Goal: Information Seeking & Learning: Compare options

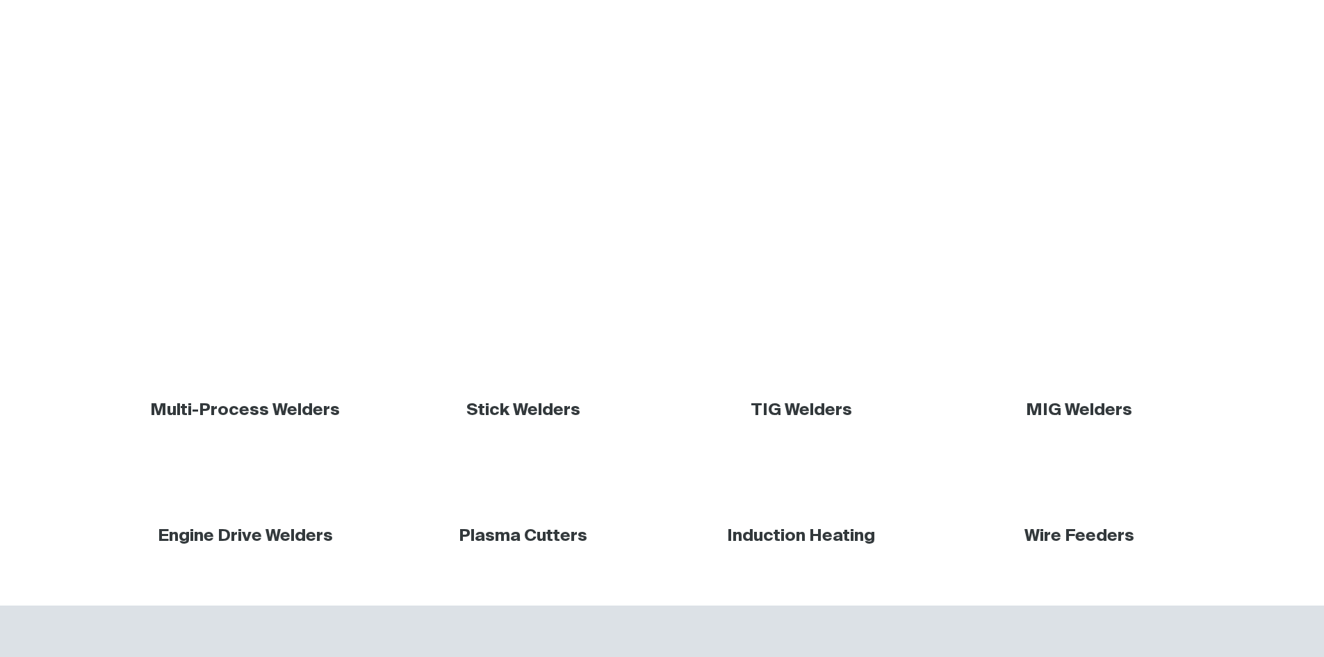
click at [1096, 410] on link "MIG Welders" at bounding box center [1079, 410] width 106 height 17
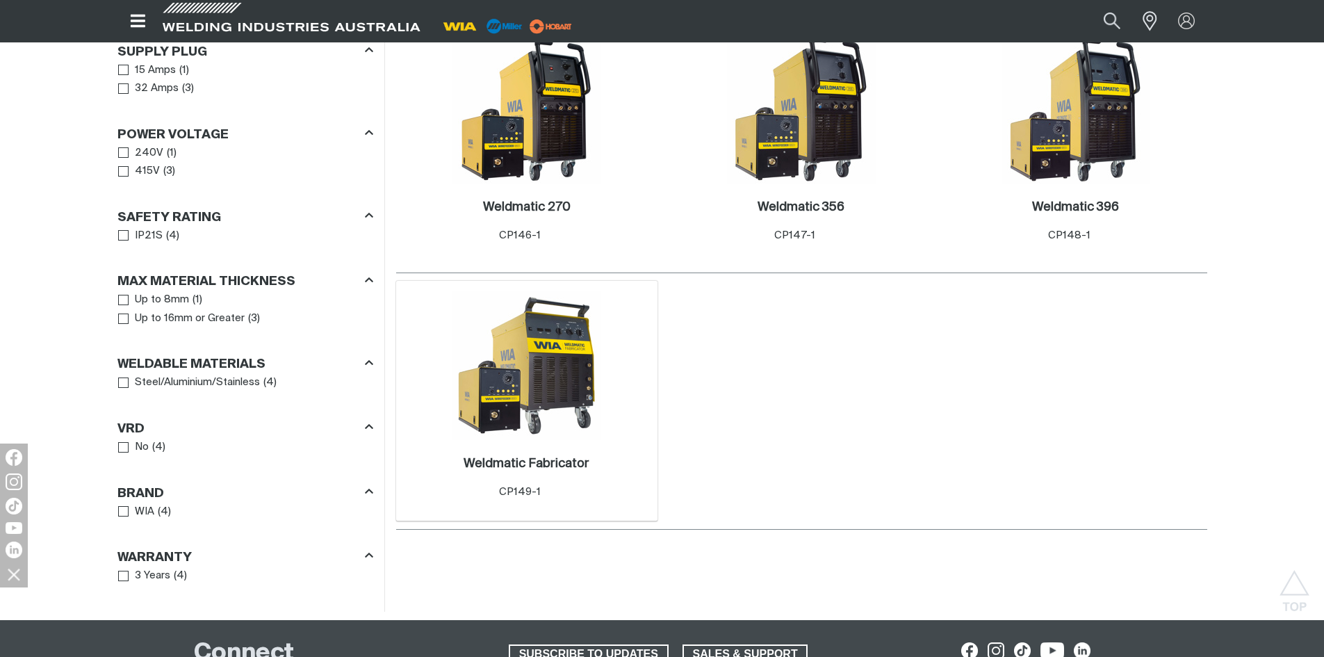
scroll to position [834, 0]
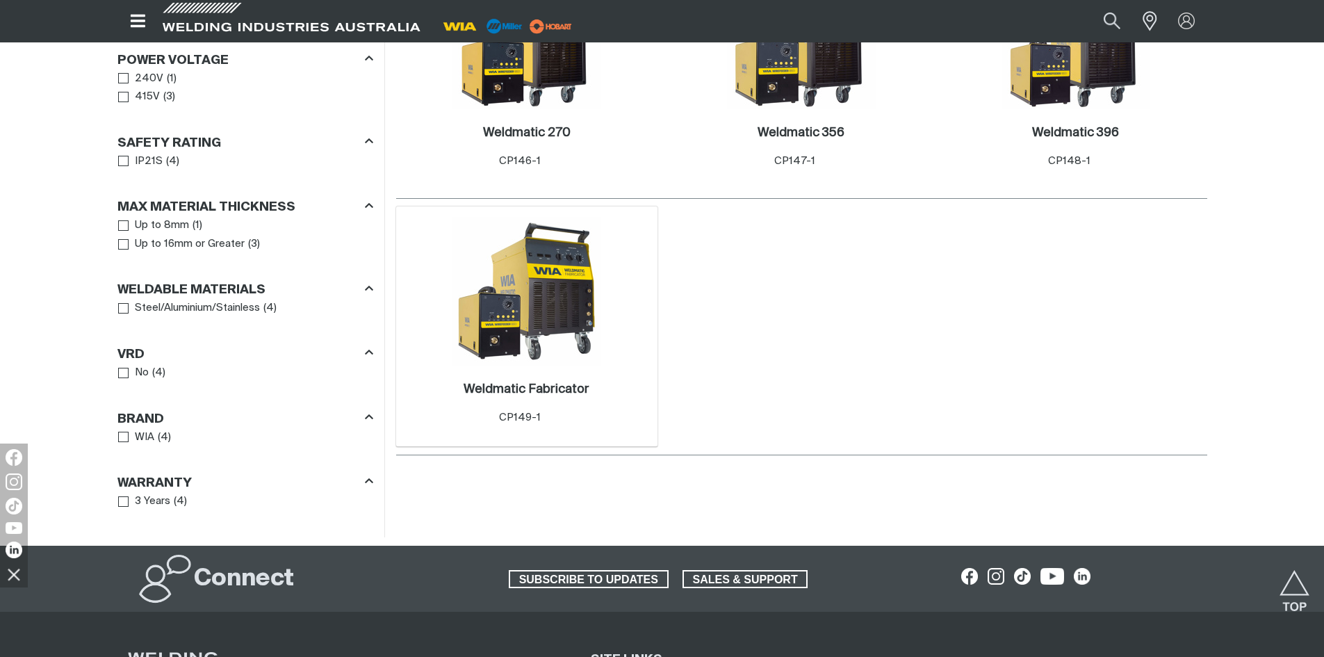
click at [538, 322] on img at bounding box center [527, 291] width 149 height 149
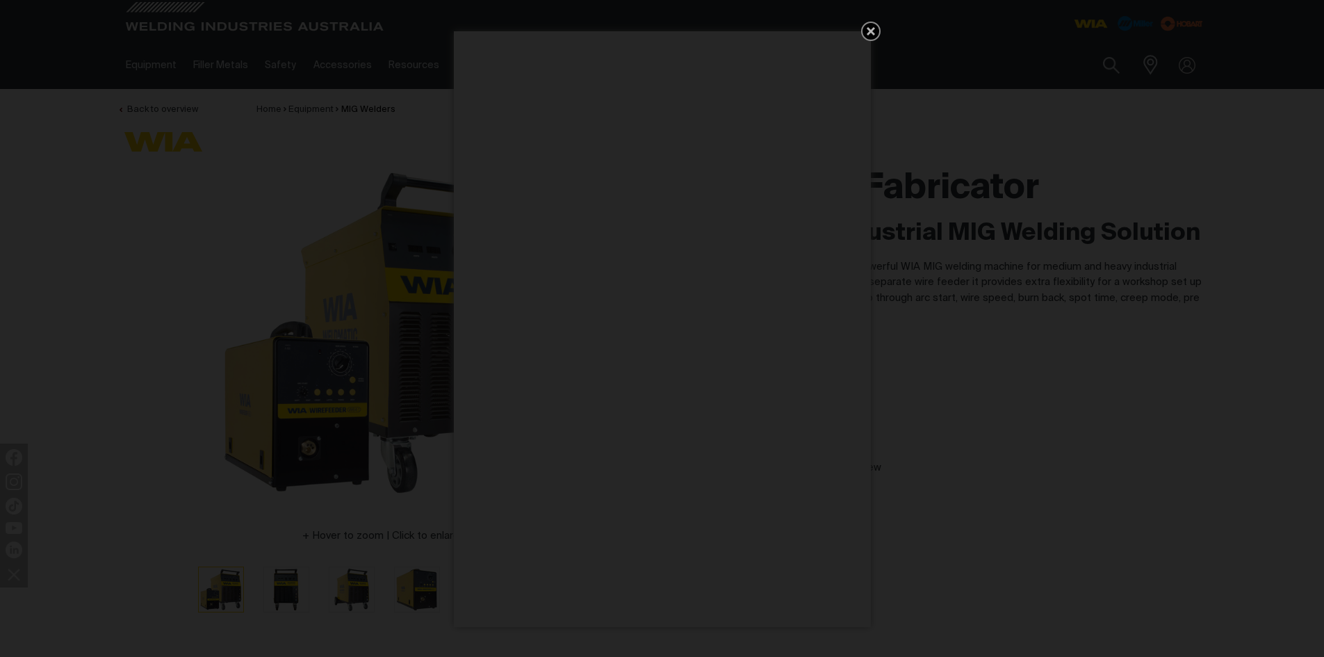
click at [877, 26] on icon "Get 5 WIA Welding Guides Free!" at bounding box center [871, 31] width 17 height 17
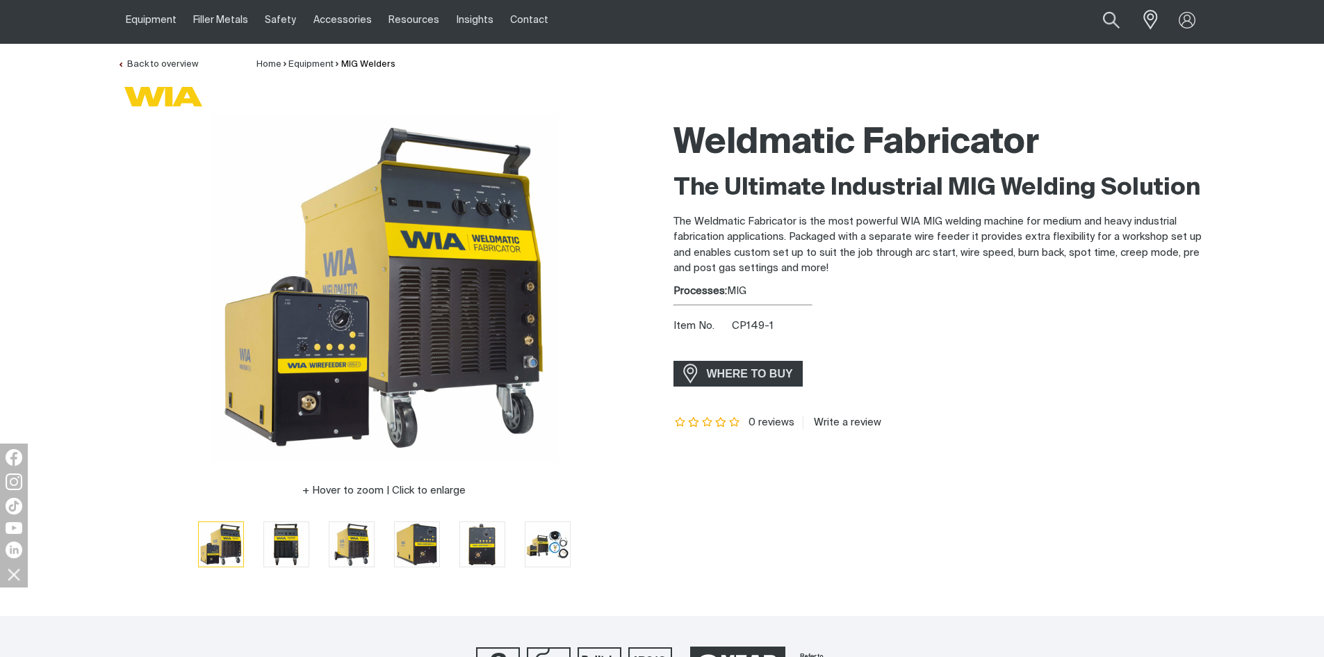
scroll to position [70, 0]
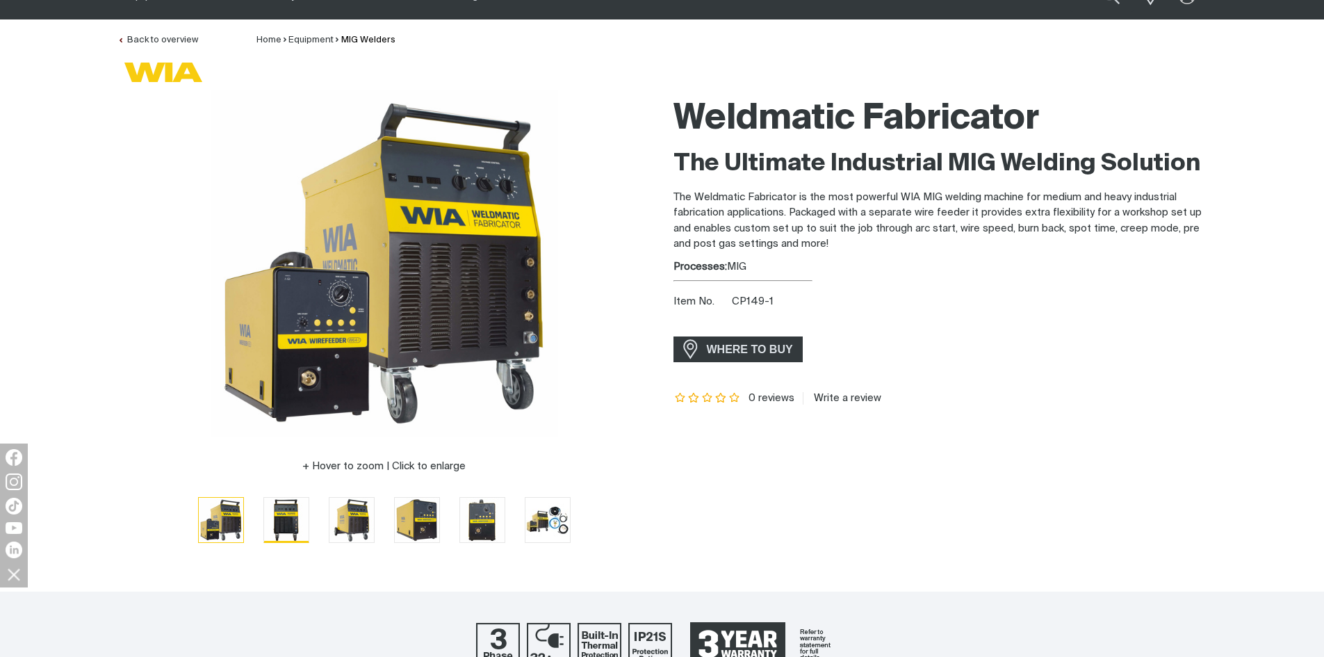
click at [308, 521] on img "Go to slide 2" at bounding box center [286, 520] width 44 height 44
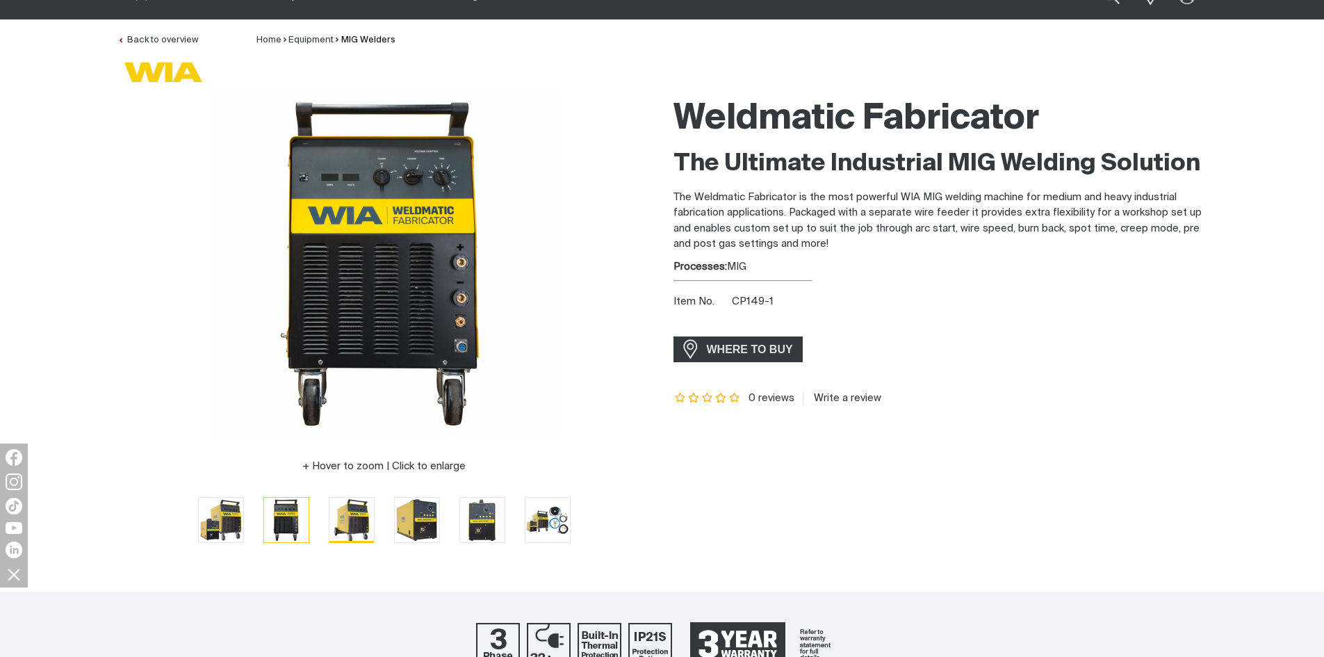
click at [359, 502] on img "Go to slide 3" at bounding box center [351, 520] width 44 height 44
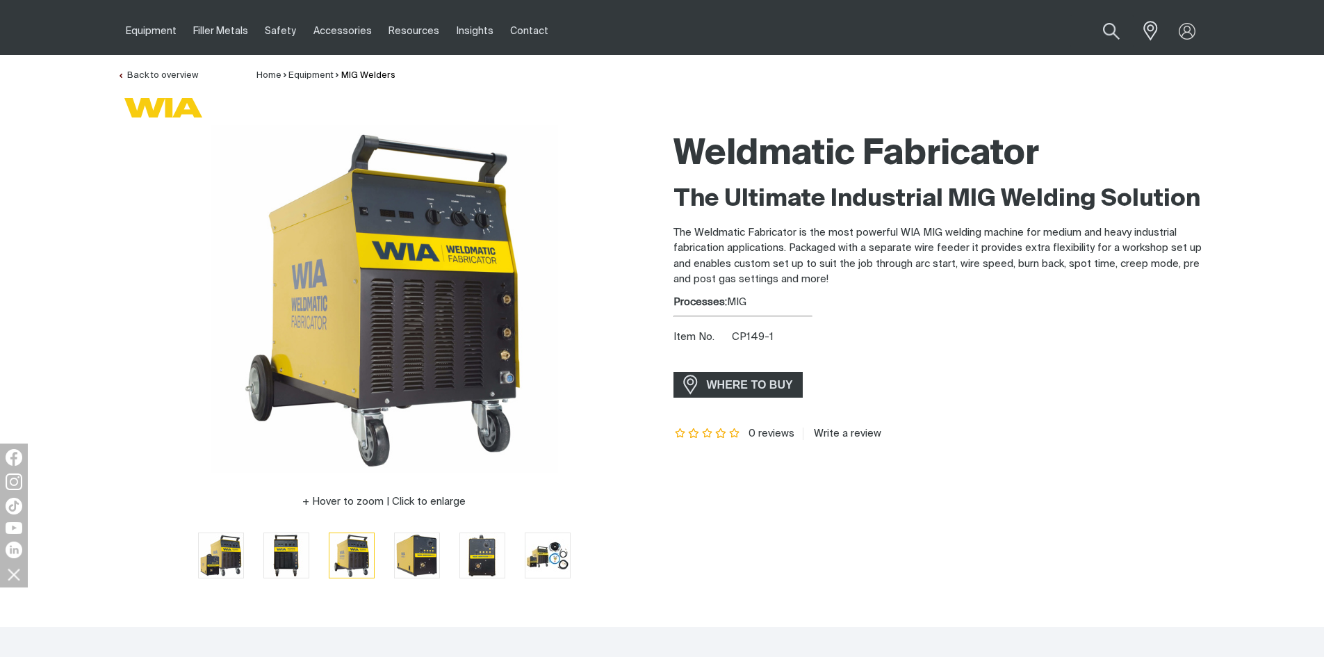
scroll to position [0, 0]
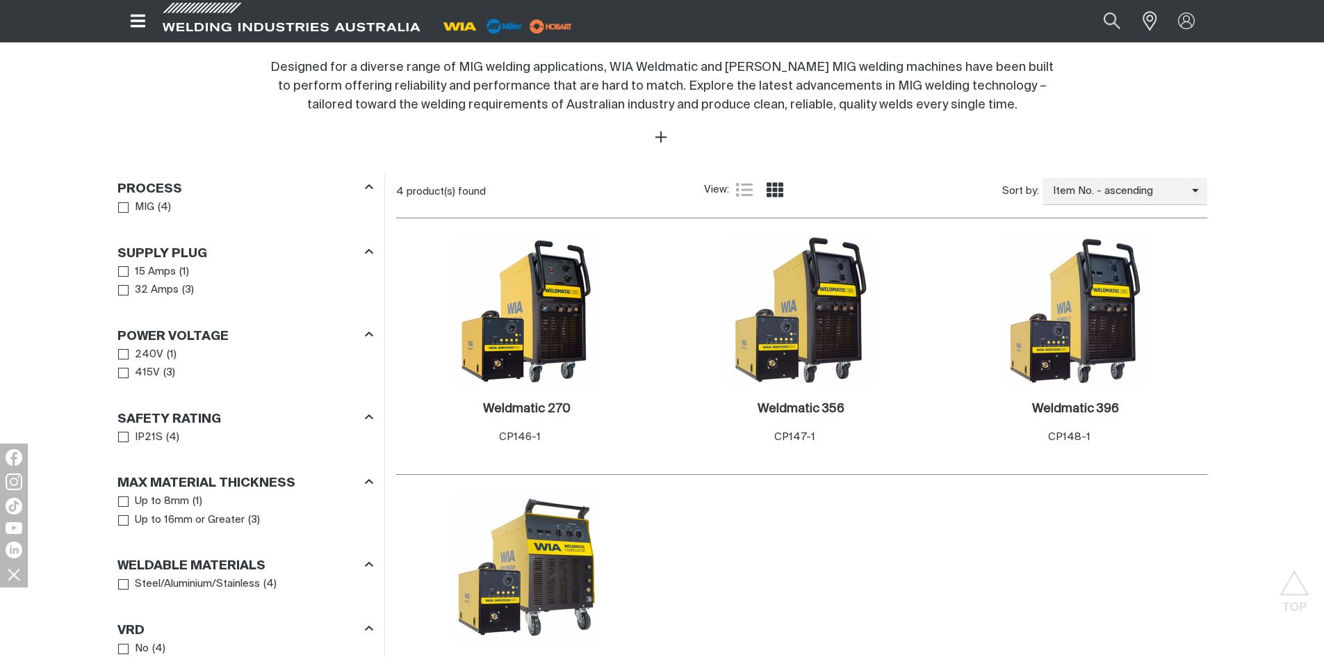
scroll to position [556, 0]
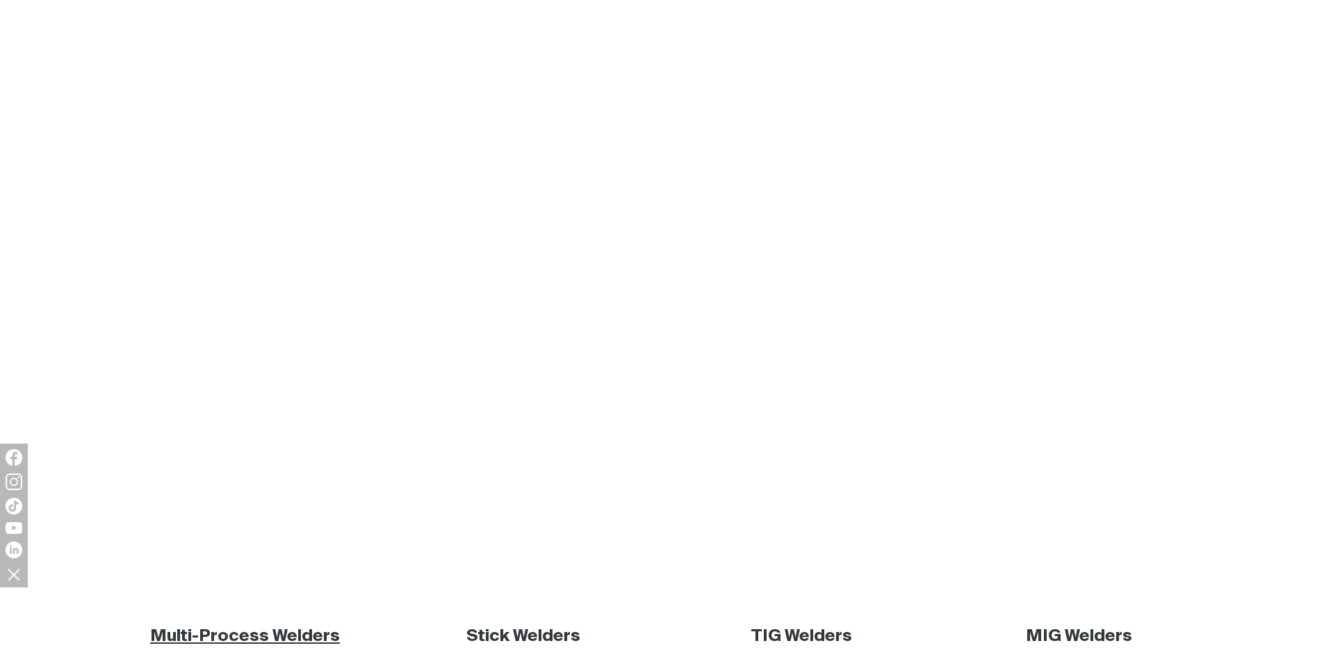
click at [302, 628] on link "Multi-Process Welders" at bounding box center [245, 636] width 190 height 17
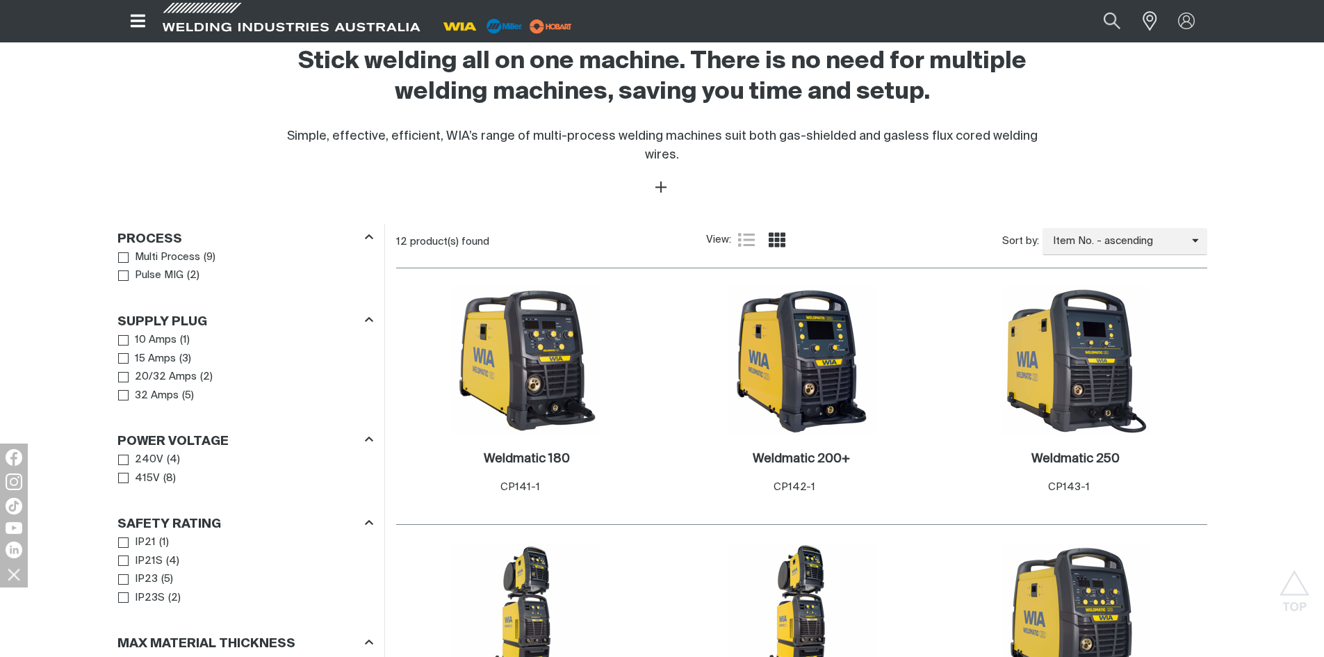
scroll to position [698, 0]
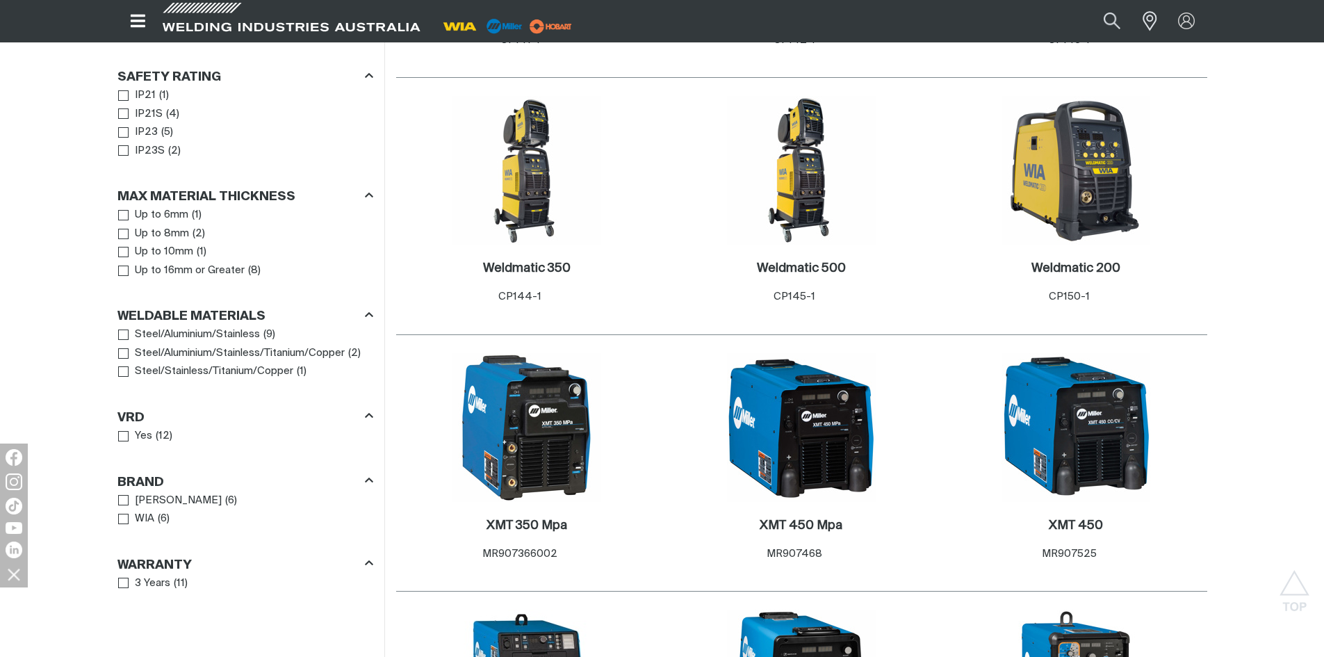
scroll to position [906, 0]
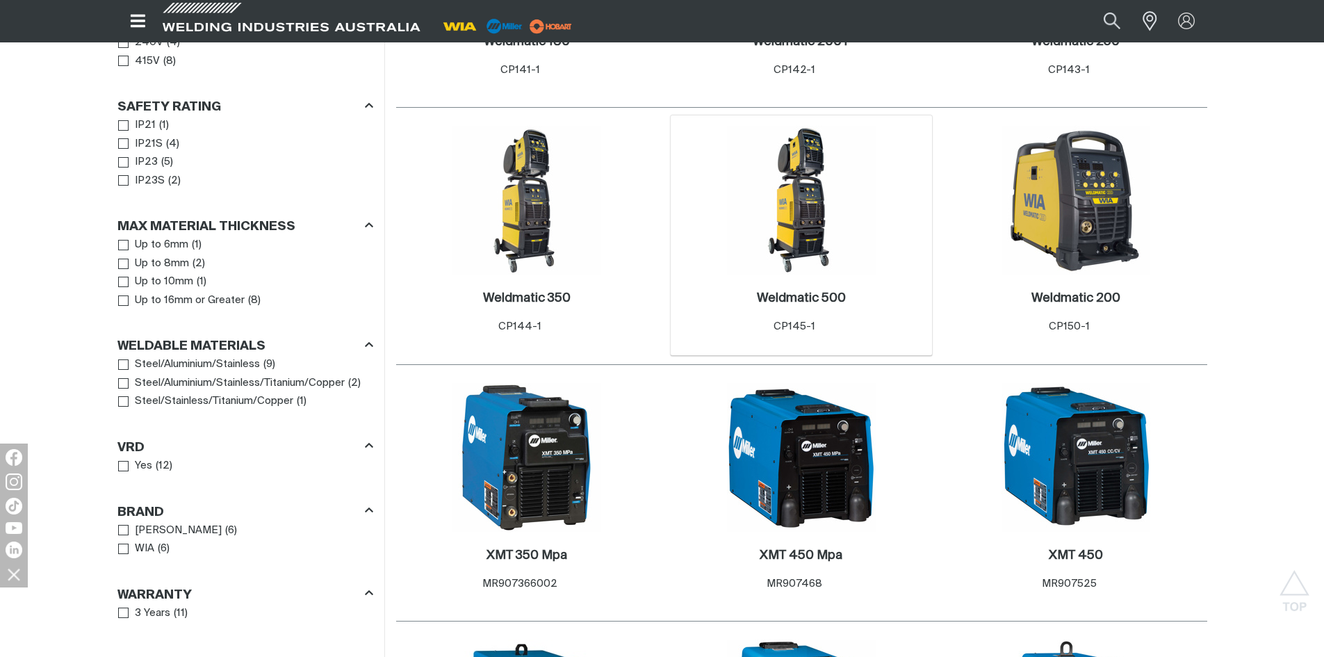
click at [797, 232] on img at bounding box center [801, 200] width 149 height 149
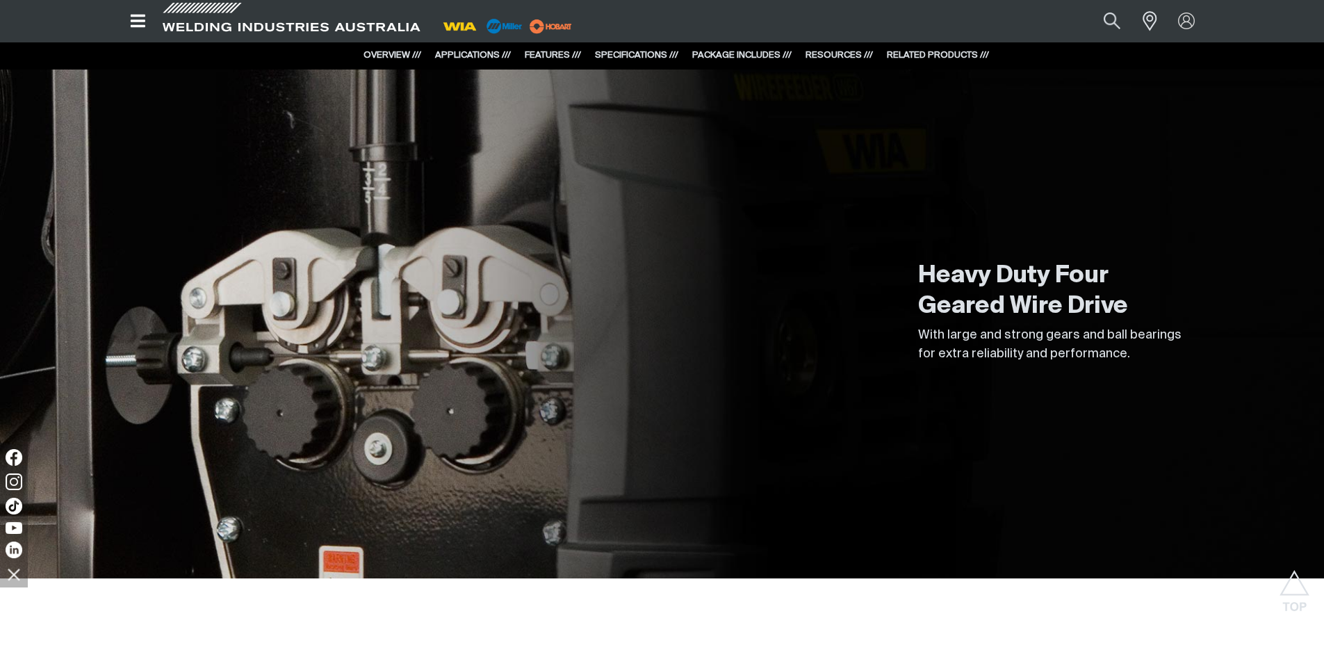
scroll to position [3198, 0]
